Goal: Transaction & Acquisition: Purchase product/service

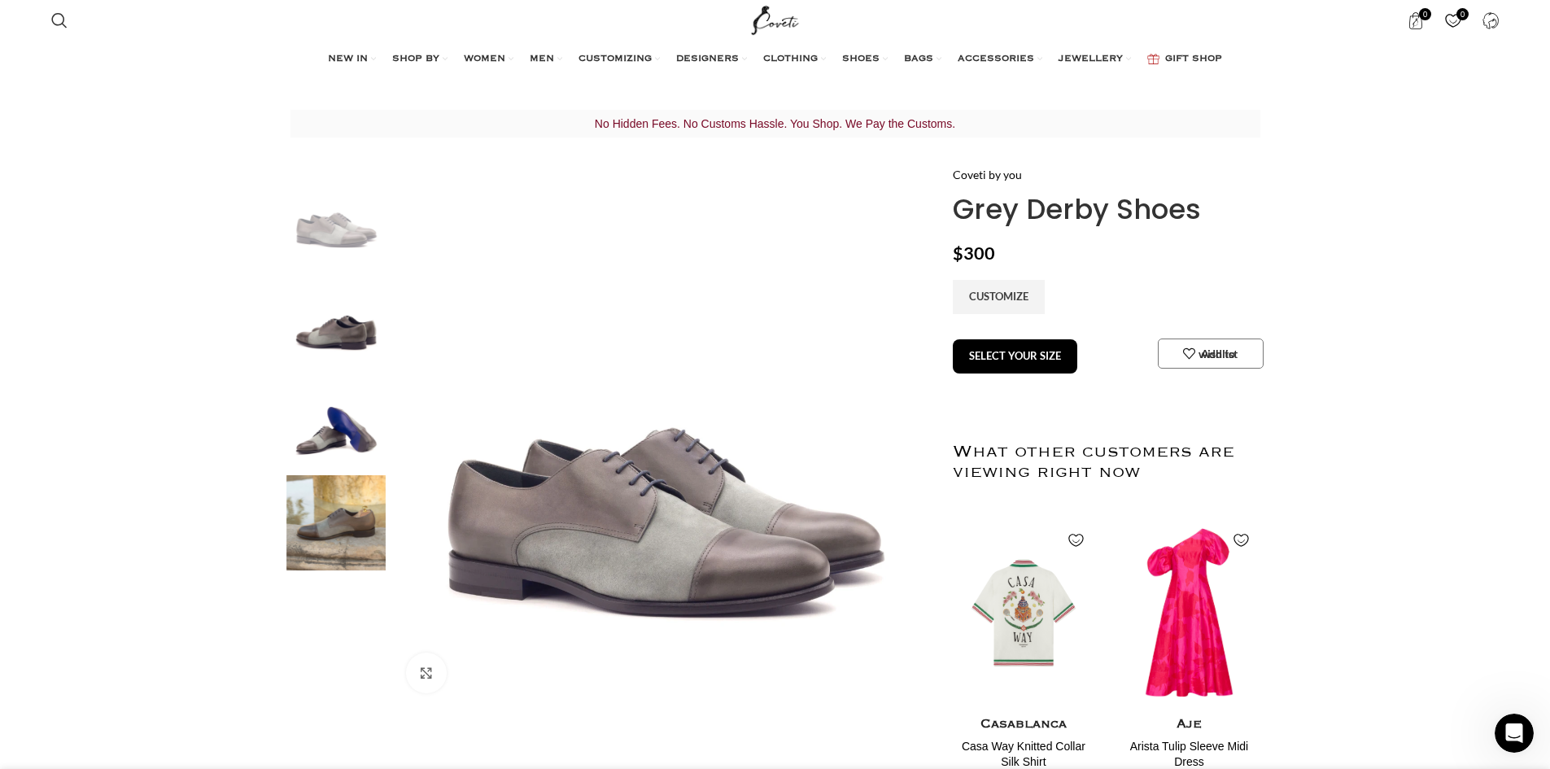
scroll to position [0, 172]
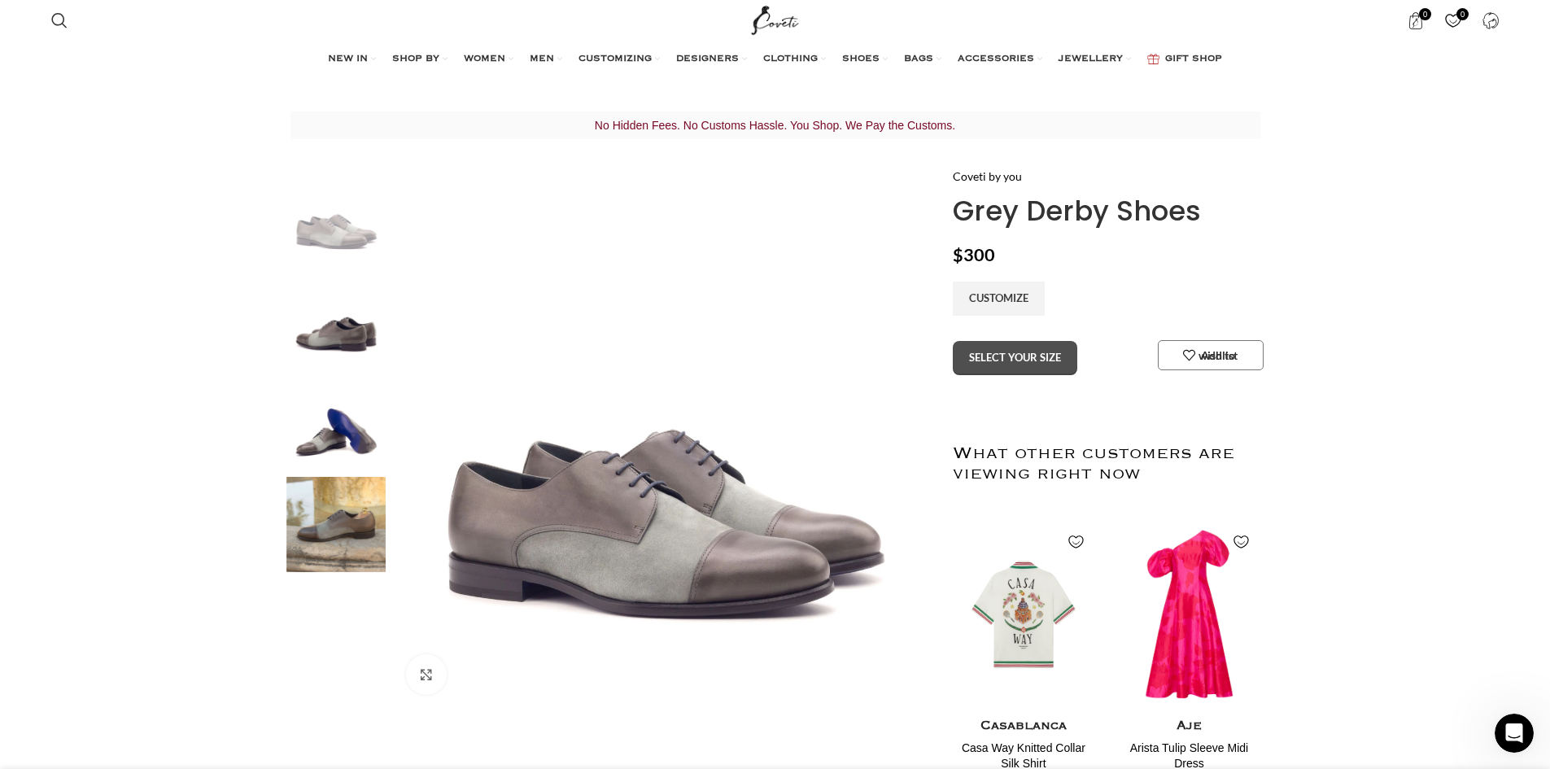
click at [1021, 359] on button "SELECT YOUR SIZE" at bounding box center [1015, 358] width 125 height 34
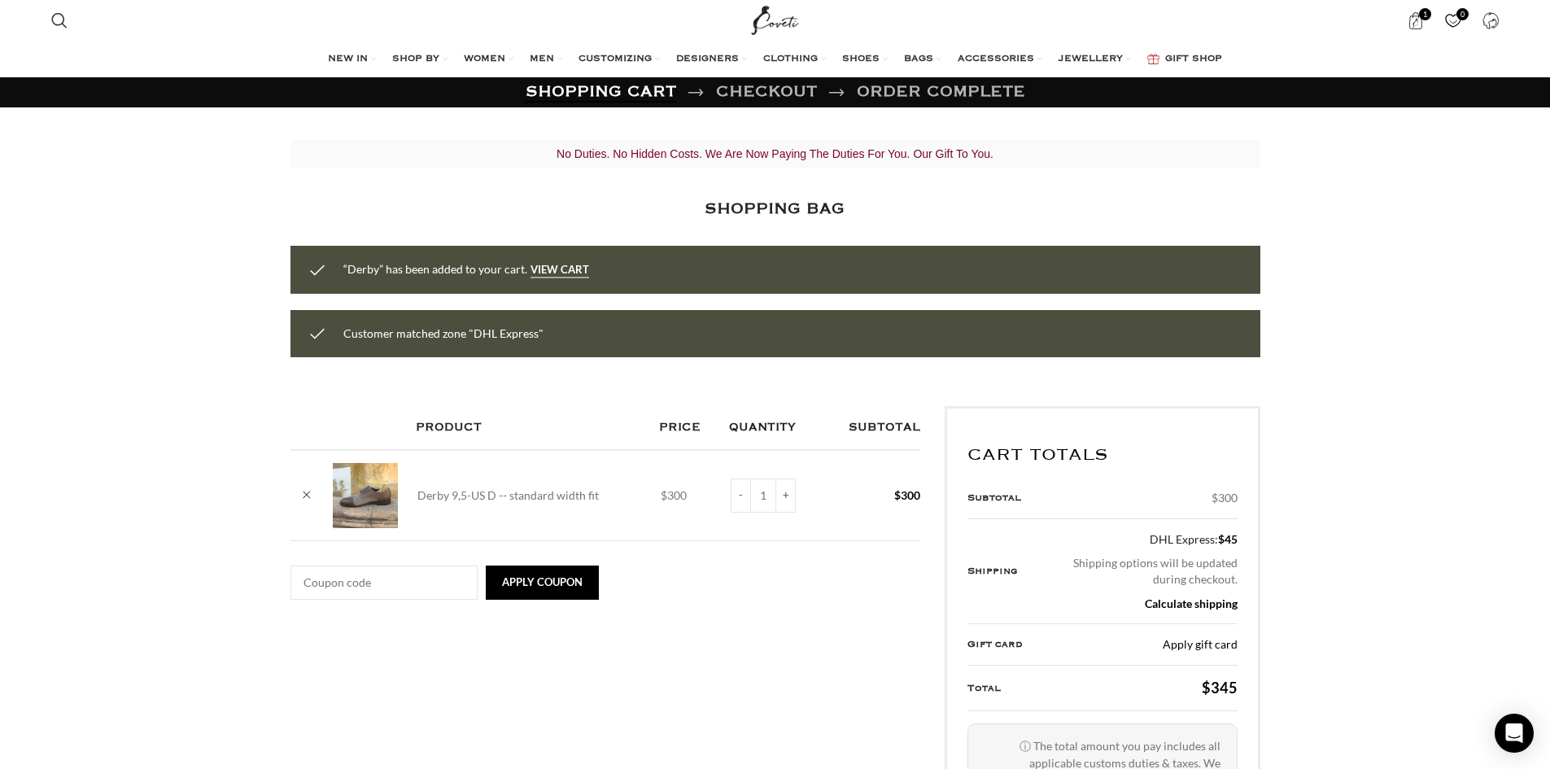
scroll to position [0, 172]
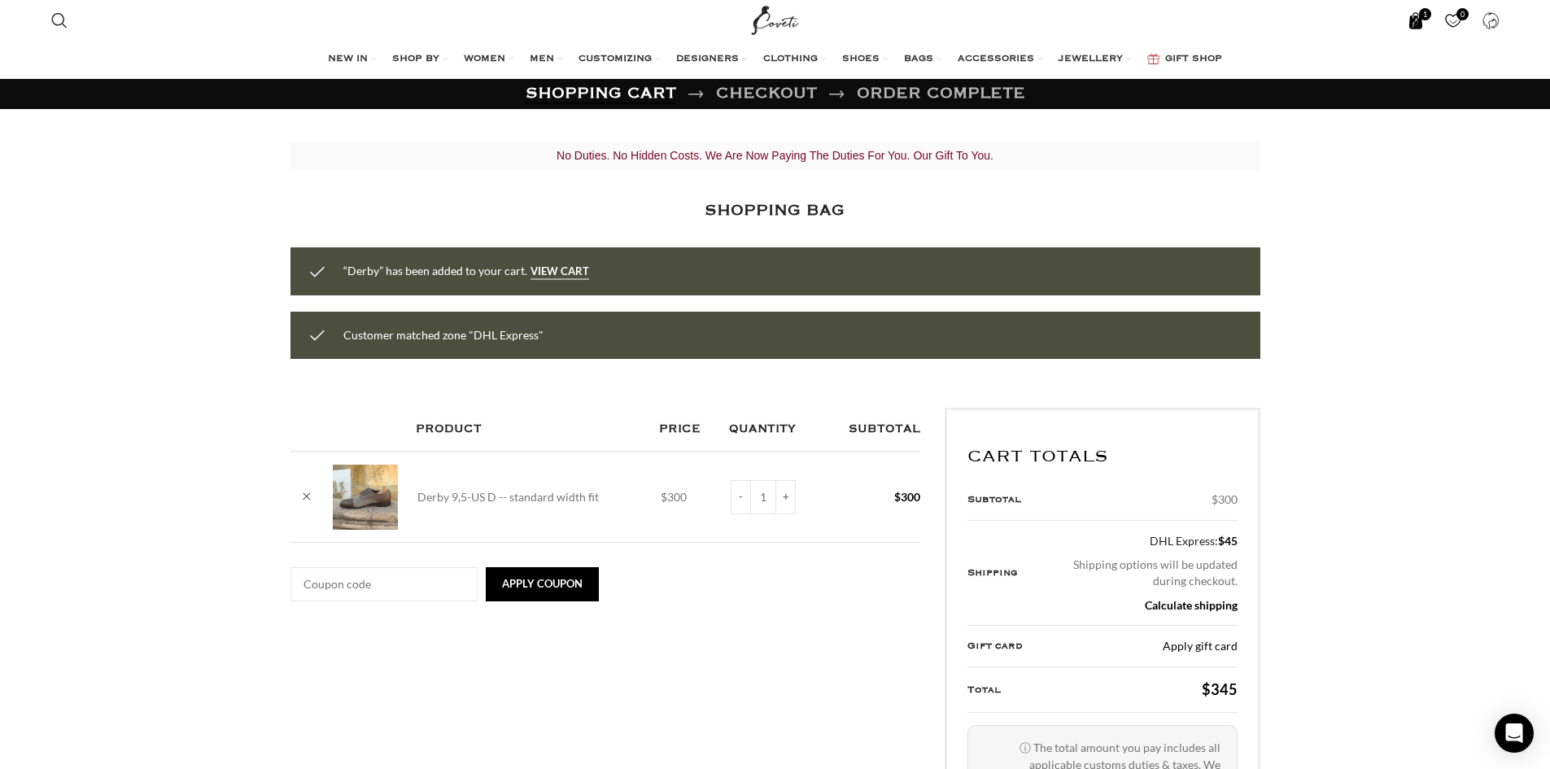
click at [1419, 21] on span "1 item" at bounding box center [1415, 20] width 17 height 17
